Goal: Information Seeking & Learning: Learn about a topic

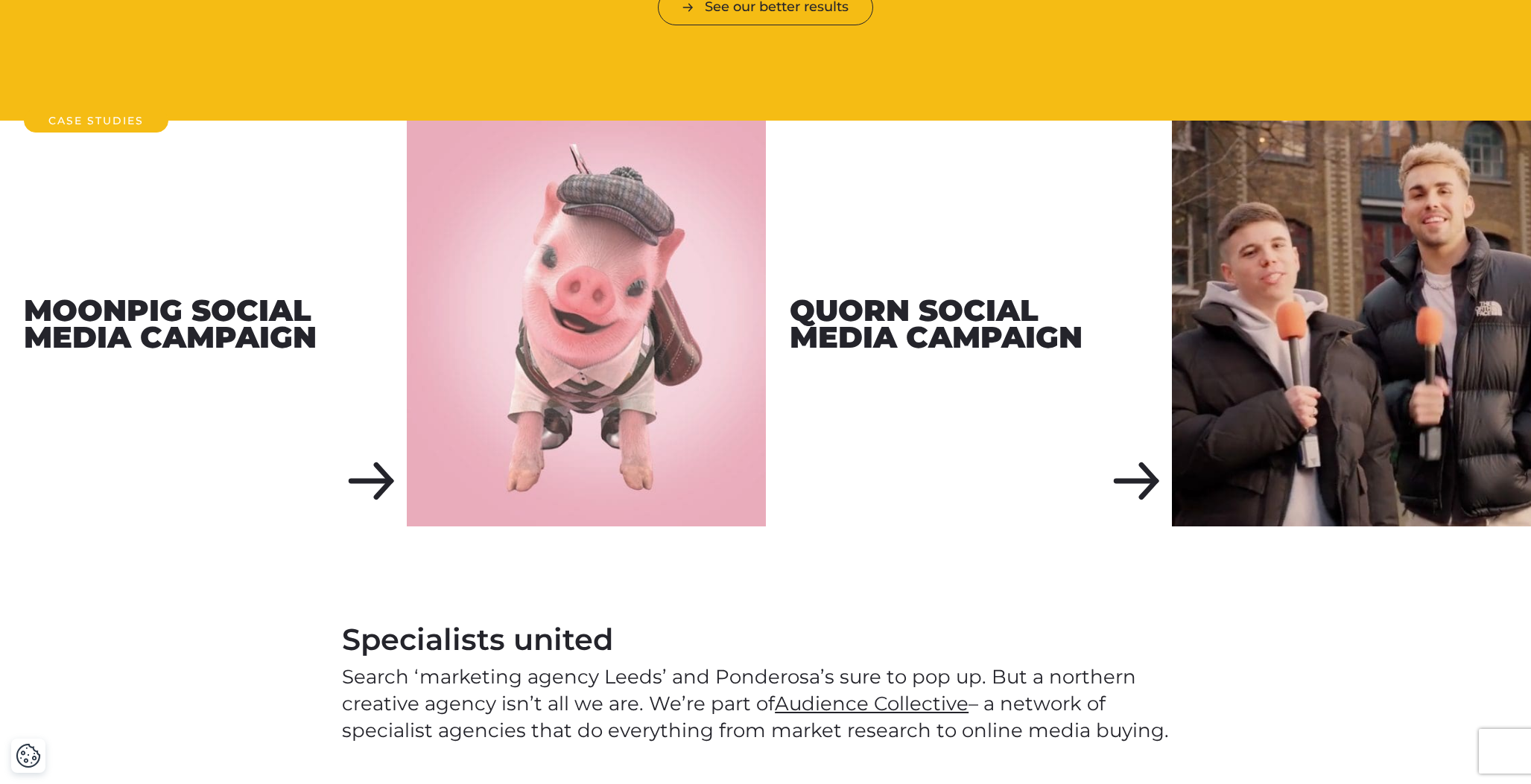
scroll to position [1767, 0]
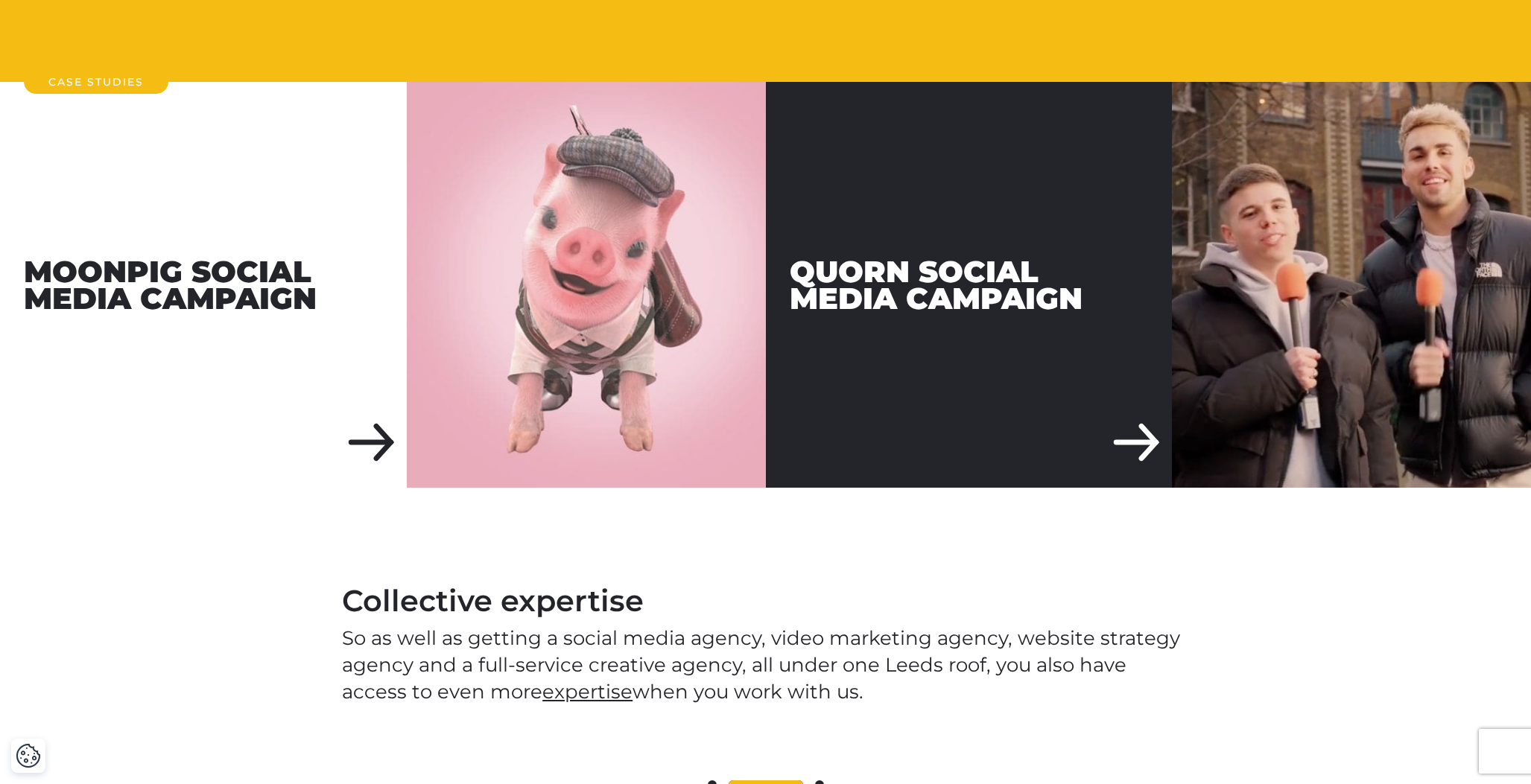
click at [1100, 405] on div "Quorn Social Media Campaign" at bounding box center [969, 285] width 407 height 407
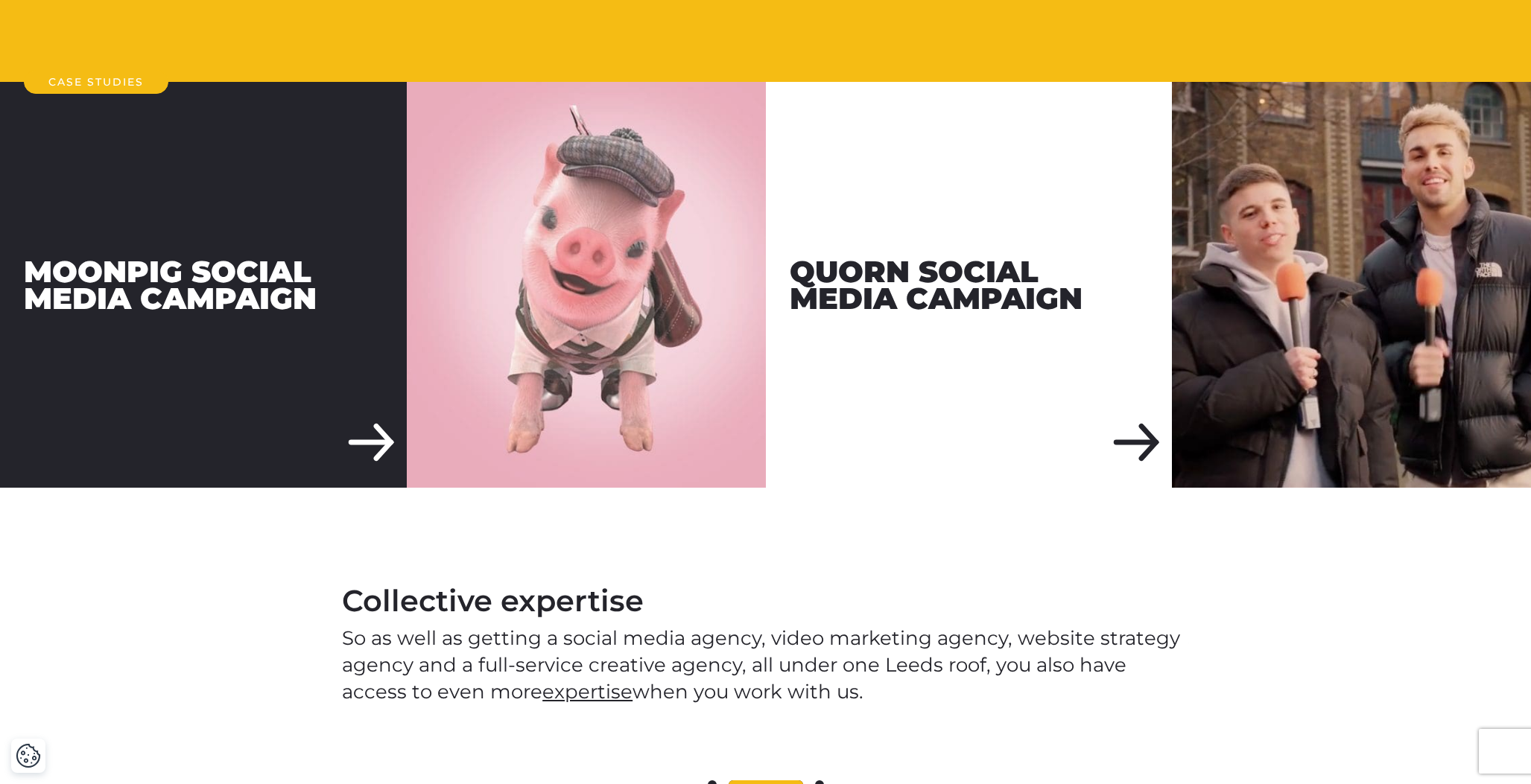
click at [234, 376] on div "Moonpig Social Media Campaign" at bounding box center [203, 285] width 407 height 407
click at [380, 414] on div "Moonpig Social Media Campaign" at bounding box center [203, 285] width 407 height 407
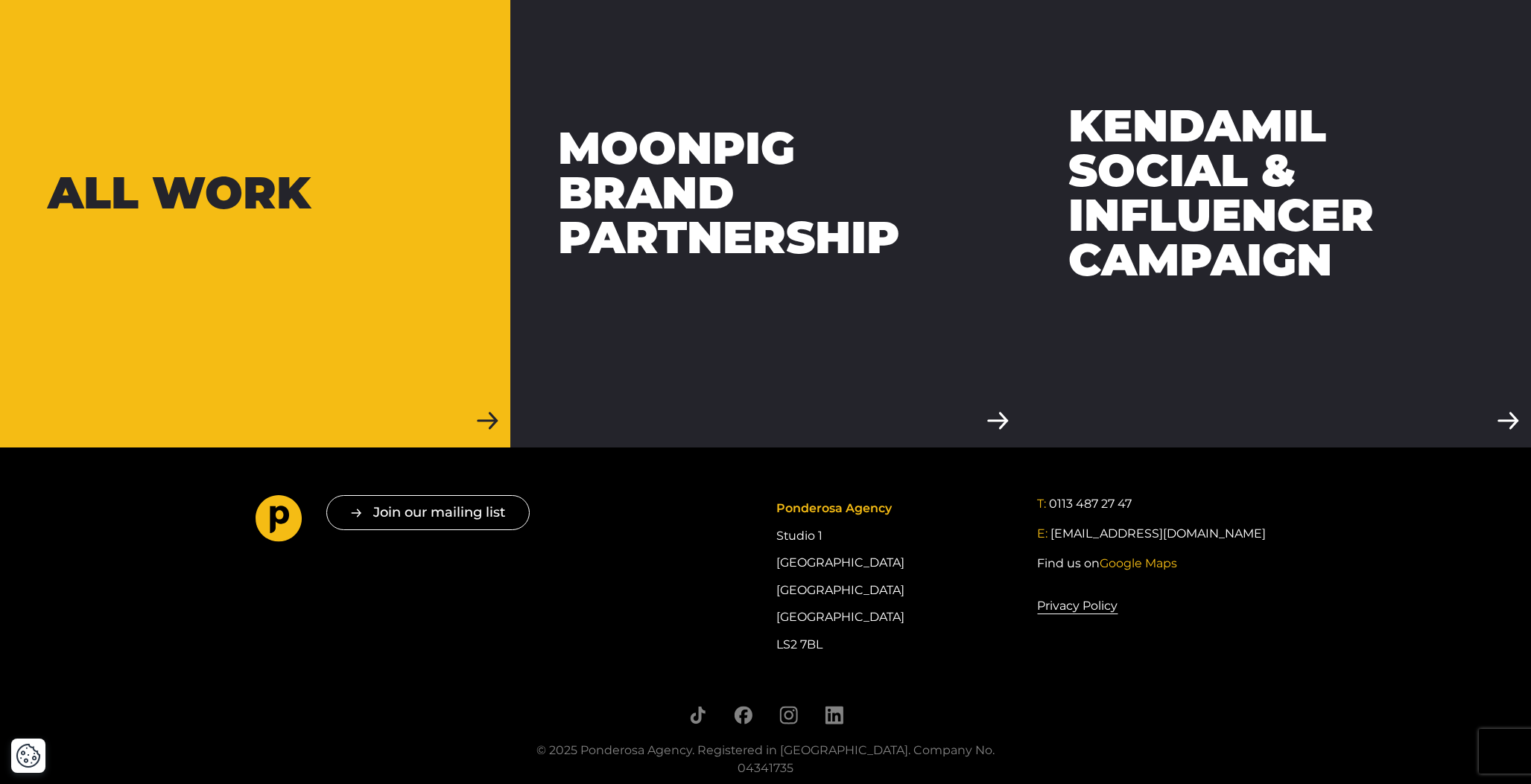
scroll to position [3545, 0]
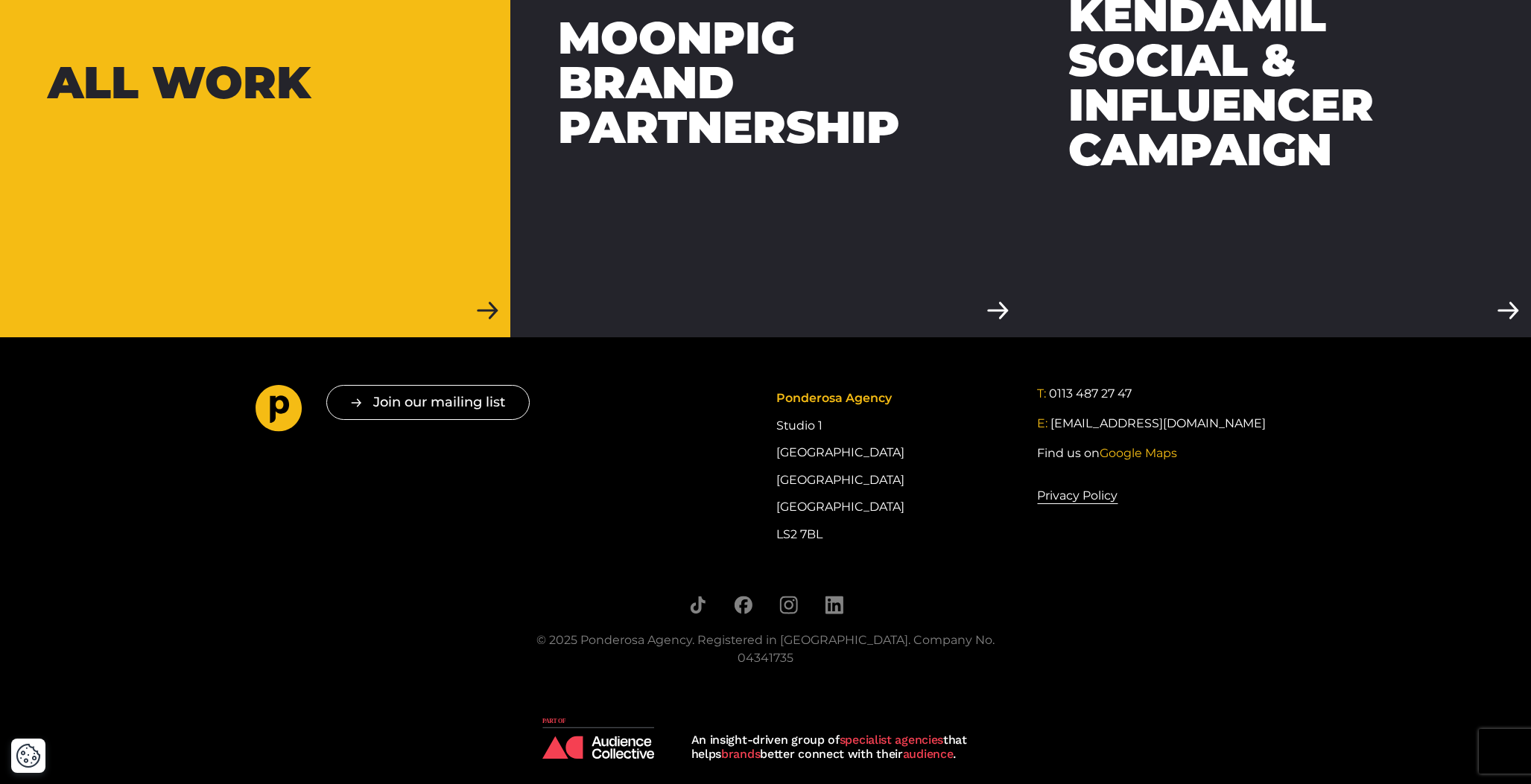
click at [255, 81] on div "All work" at bounding box center [179, 82] width 263 height 45
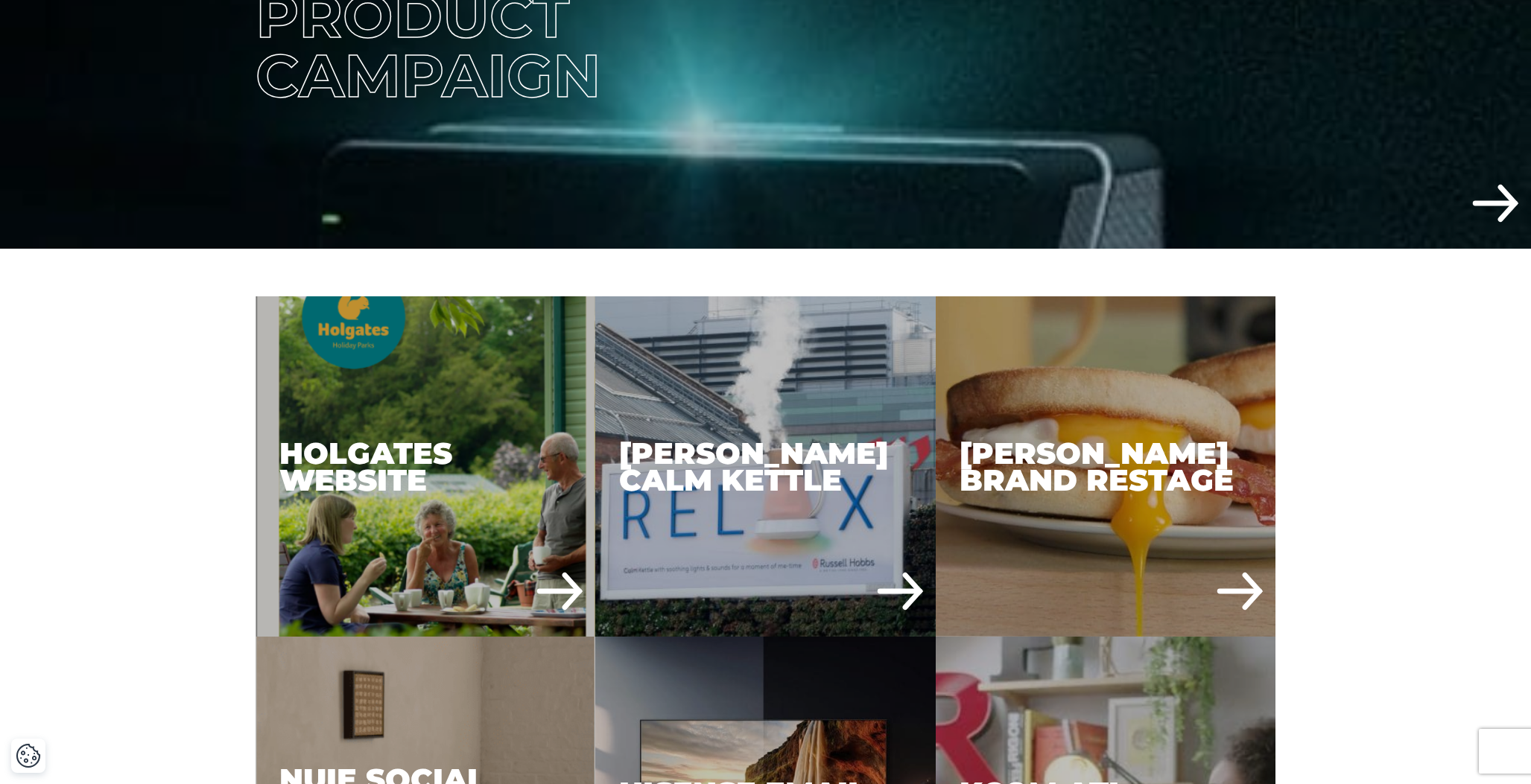
scroll to position [572, 0]
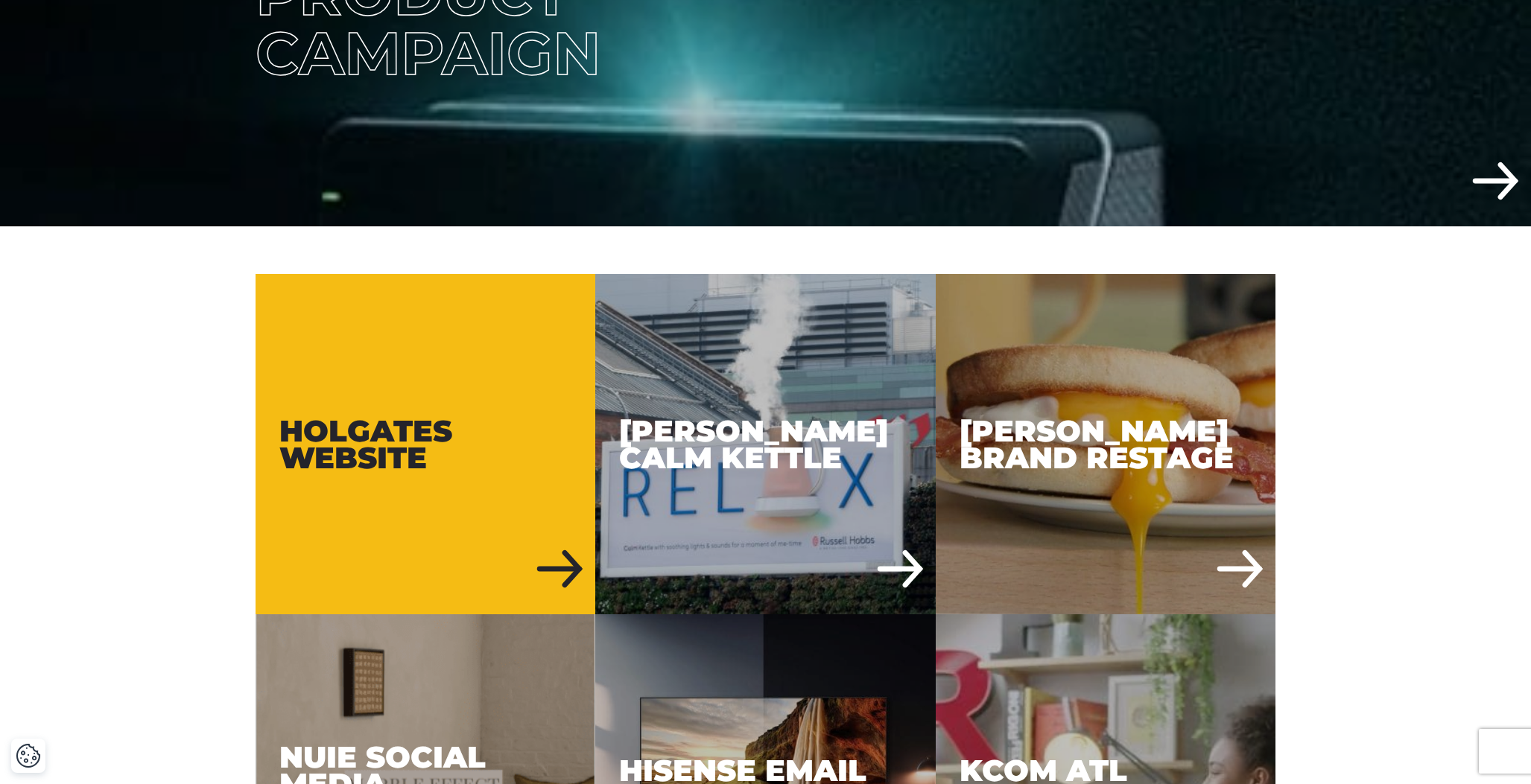
click at [544, 579] on div "Holgates Website" at bounding box center [426, 444] width 340 height 340
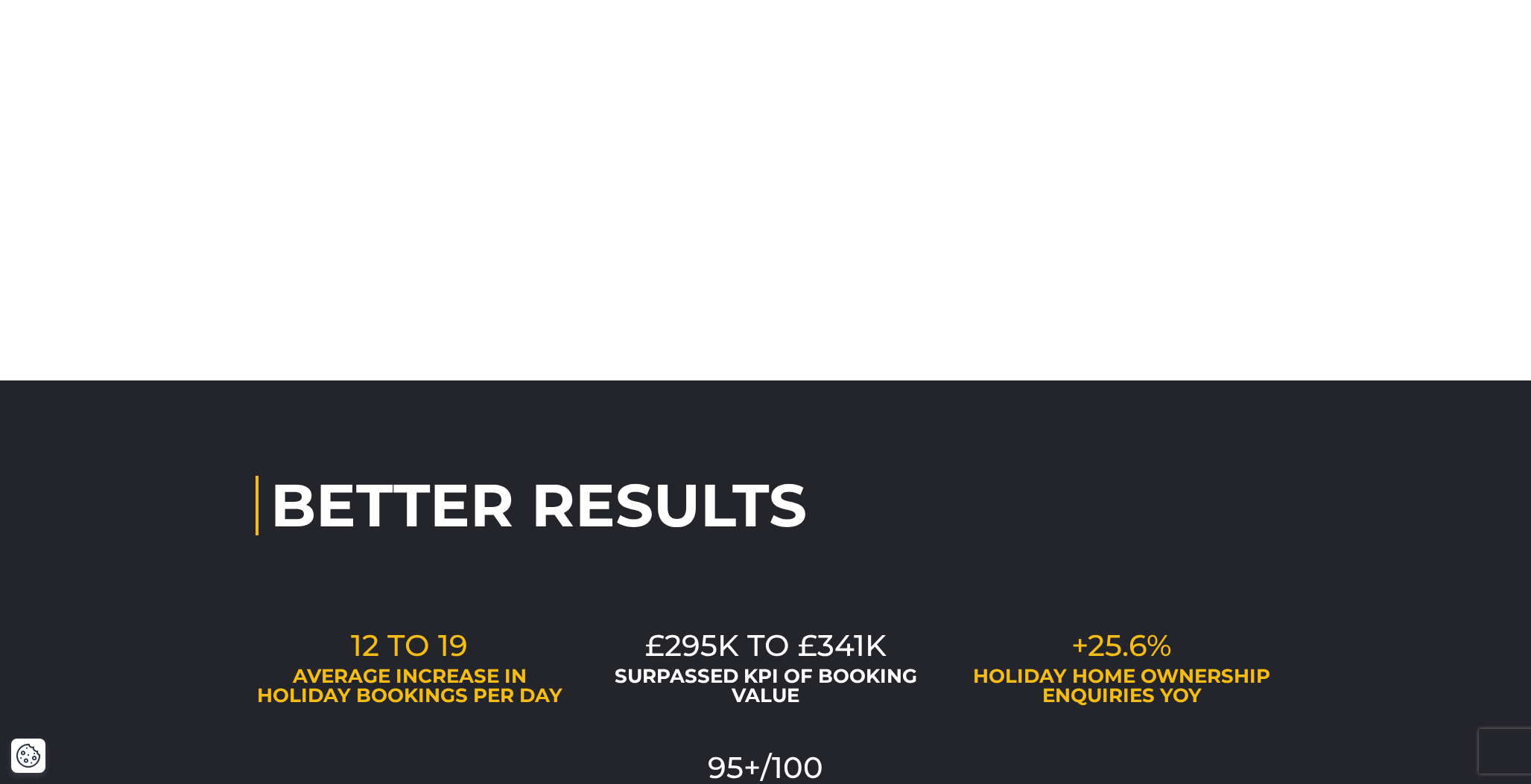
scroll to position [5705, 0]
